Goal: Transaction & Acquisition: Purchase product/service

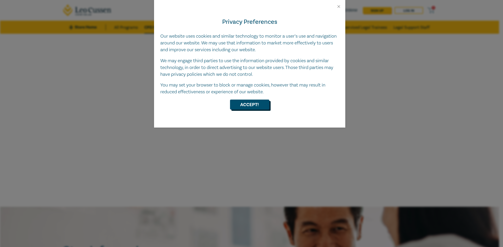
click at [258, 104] on button "Accept!" at bounding box center [249, 105] width 39 height 10
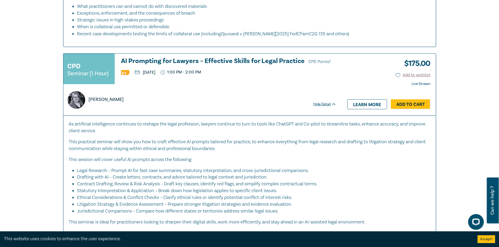
scroll to position [1623, 0]
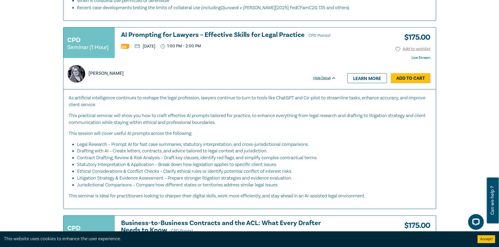
click at [409, 73] on link "Add to Cart" at bounding box center [411, 78] width 40 height 10
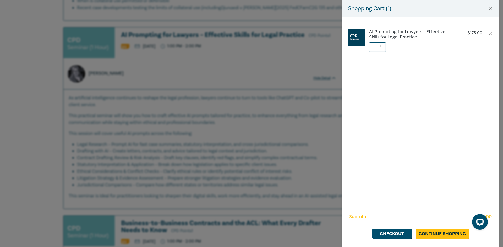
click at [301, 125] on div "Shopping Cart ( 1 ) AI Prompting for Lawyers – Effective Skills for Legal Pract…" at bounding box center [251, 123] width 503 height 247
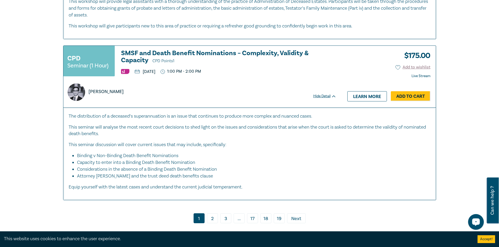
scroll to position [2487, 0]
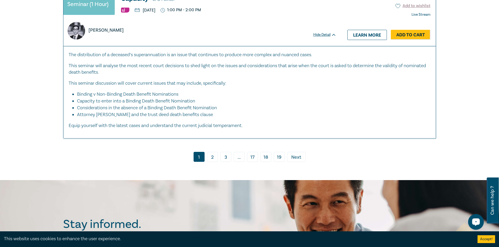
drag, startPoint x: 211, startPoint y: 149, endPoint x: 211, endPoint y: 154, distance: 4.7
click at [211, 152] on link "2" at bounding box center [212, 157] width 11 height 10
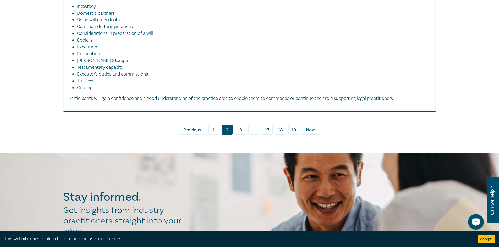
scroll to position [2121, 0]
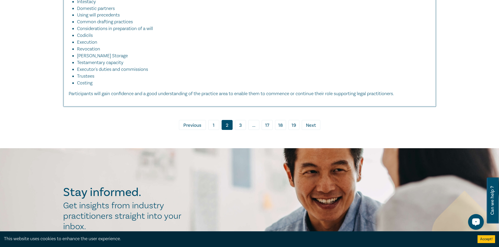
click at [244, 130] on link "3" at bounding box center [240, 125] width 11 height 10
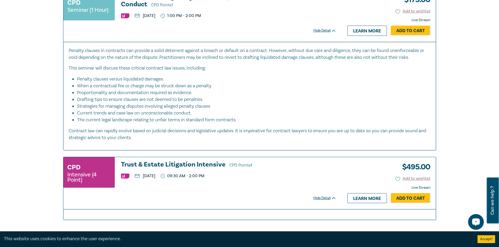
scroll to position [2357, 0]
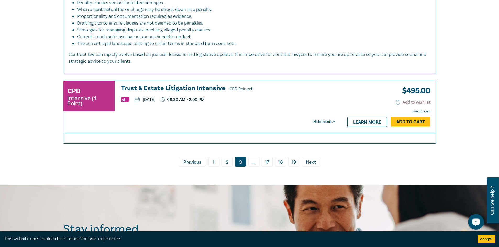
click at [252, 157] on span "..." at bounding box center [253, 162] width 11 height 10
click at [313, 159] on span "Next" at bounding box center [311, 162] width 10 height 7
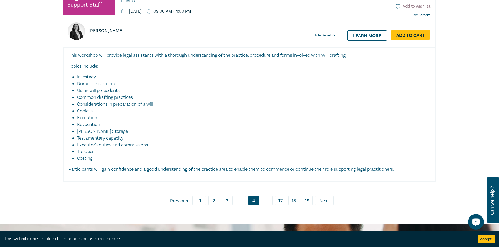
scroll to position [2514, 0]
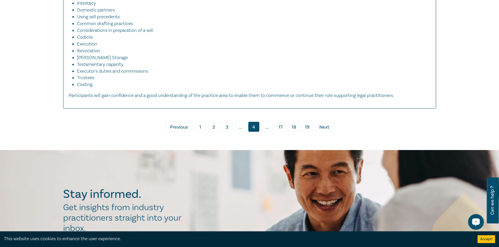
click at [318, 132] on link "› Next" at bounding box center [324, 127] width 19 height 10
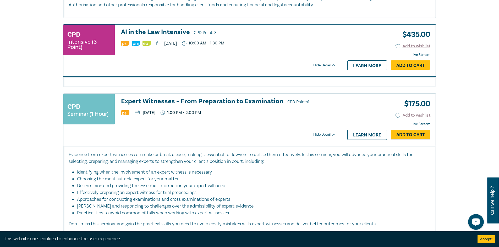
scroll to position [576, 0]
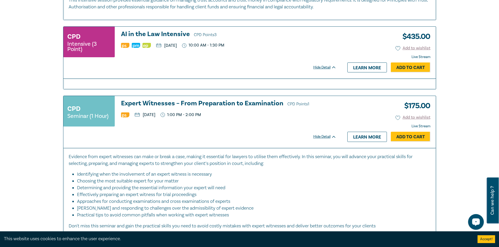
click at [318, 70] on div "Hide Detail" at bounding box center [327, 67] width 29 height 5
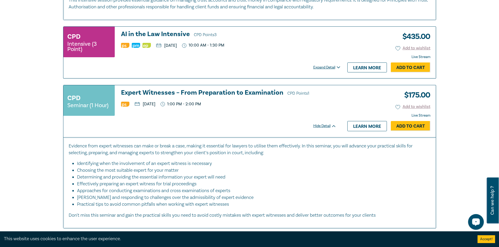
click at [318, 70] on div "Expand Detail" at bounding box center [327, 67] width 29 height 5
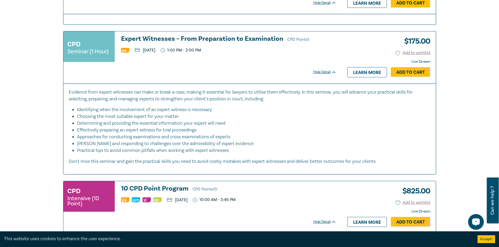
scroll to position [628, 0]
